Goal: Navigation & Orientation: Find specific page/section

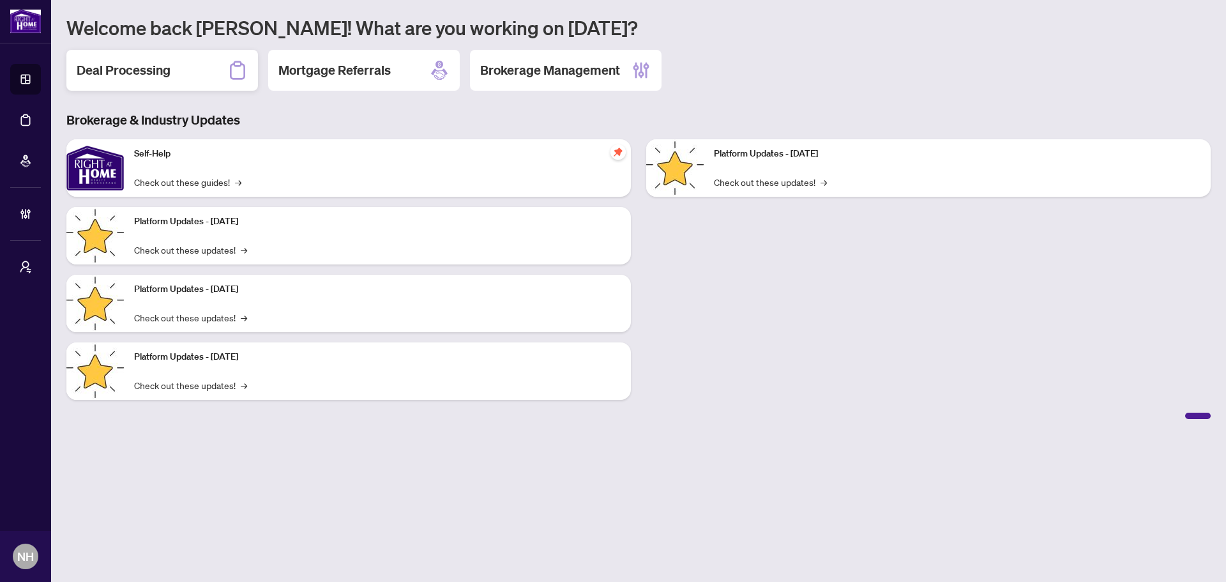
click at [108, 75] on h2 "Deal Processing" at bounding box center [124, 70] width 94 height 18
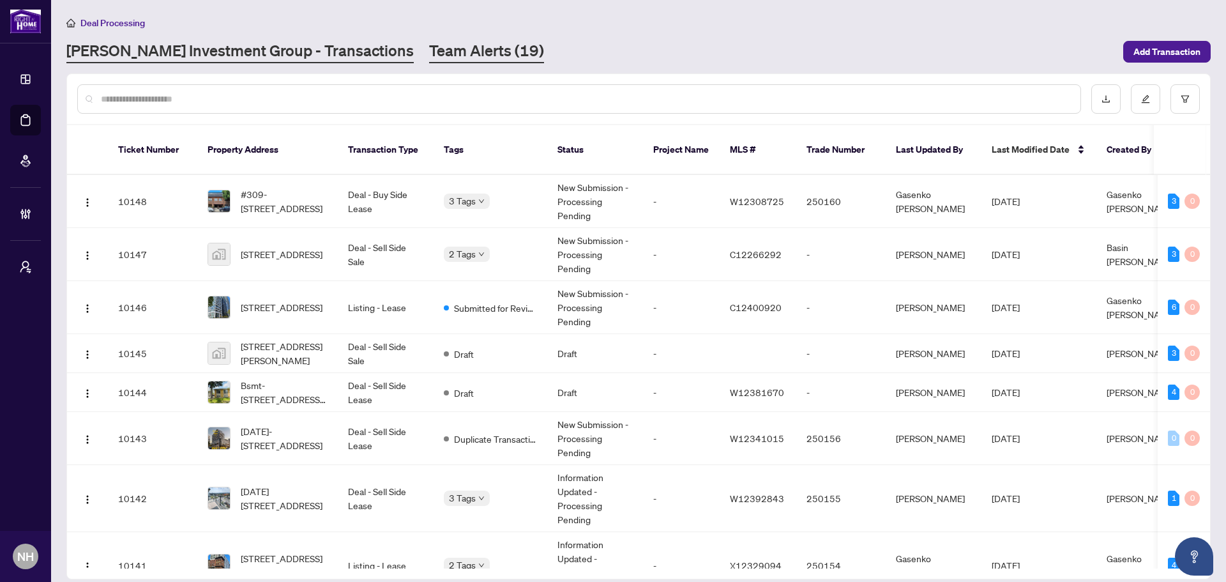
click at [431, 49] on link "Team Alerts (19)" at bounding box center [486, 51] width 115 height 23
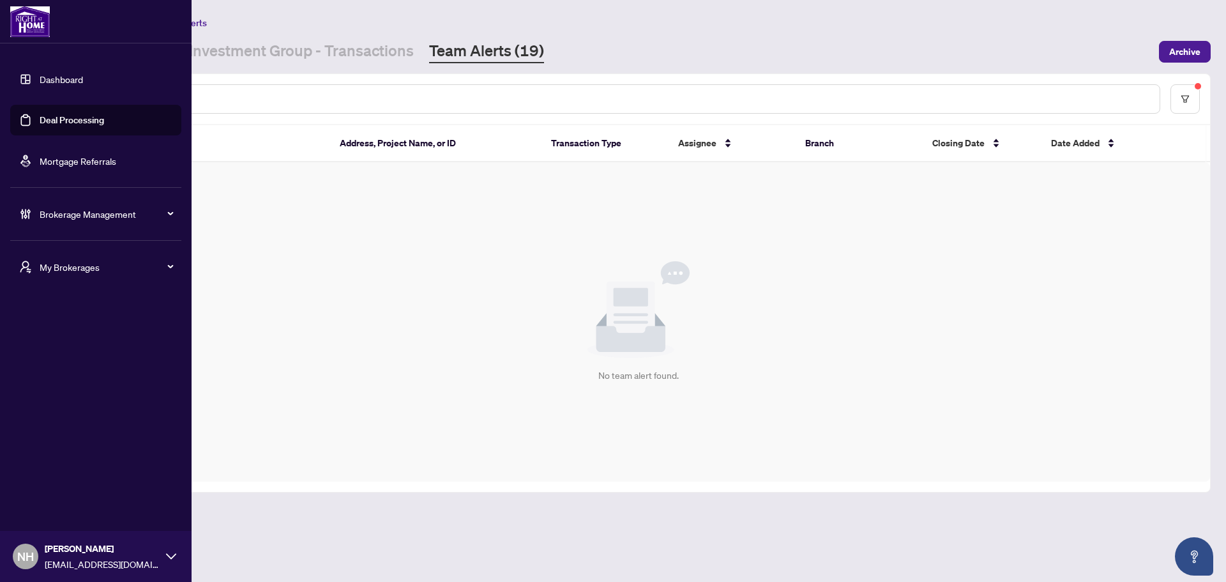
click at [45, 272] on span "My Brokerages" at bounding box center [106, 267] width 133 height 14
click at [69, 324] on span "RAHR" at bounding box center [100, 318] width 146 height 14
